Goal: Task Accomplishment & Management: Use online tool/utility

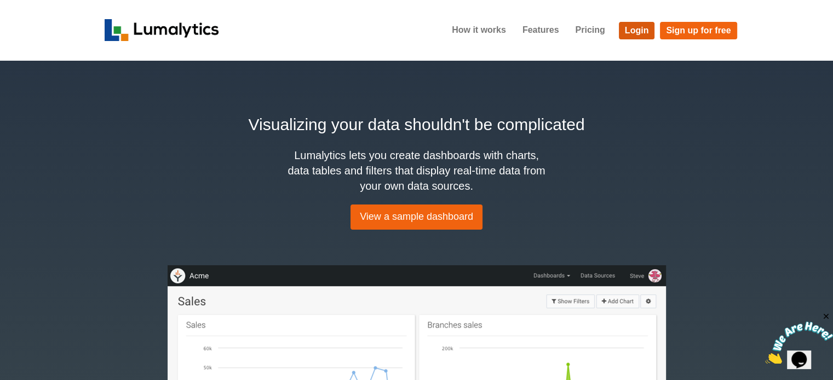
click at [634, 28] on link "Login" at bounding box center [637, 31] width 36 height 18
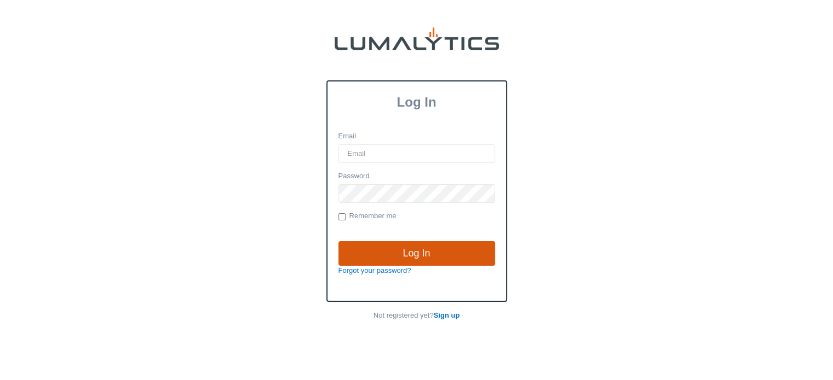
type input "[EMAIL_ADDRESS][DOMAIN_NAME]"
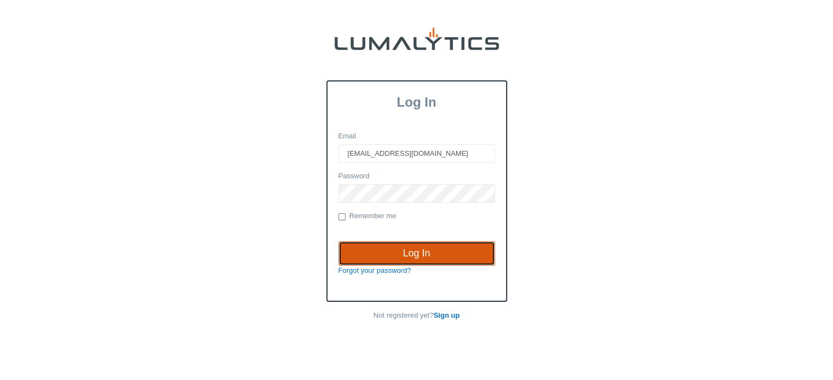
click at [413, 255] on input "Log In" at bounding box center [416, 253] width 157 height 25
